Goal: Information Seeking & Learning: Check status

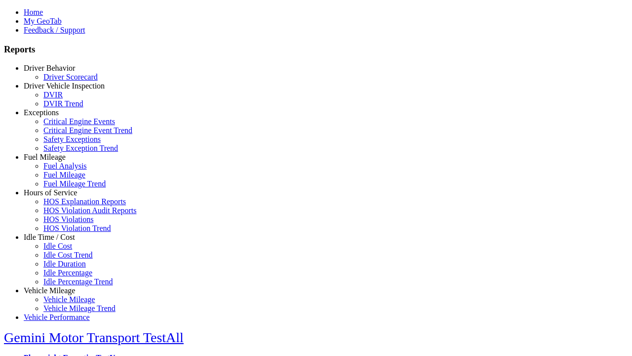
click at [57, 117] on link "Exceptions" at bounding box center [41, 112] width 35 height 8
click at [64, 134] on link "Critical Engine Event Trend" at bounding box center [87, 130] width 89 height 8
type input "*********"
